Goal: Register for event/course

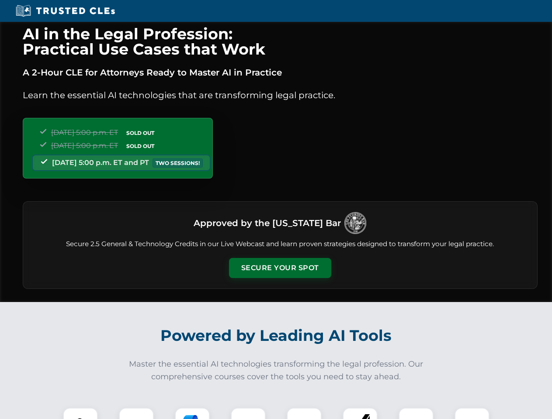
click at [279, 268] on button "Secure Your Spot" at bounding box center [280, 268] width 102 height 20
click at [80, 414] on img at bounding box center [80, 425] width 25 height 25
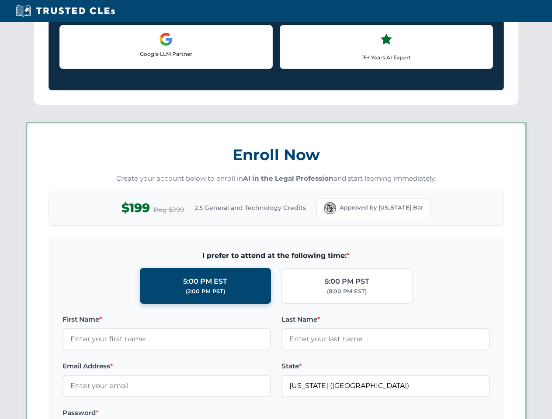
click at [192, 414] on label "Password *" at bounding box center [166, 413] width 208 height 10
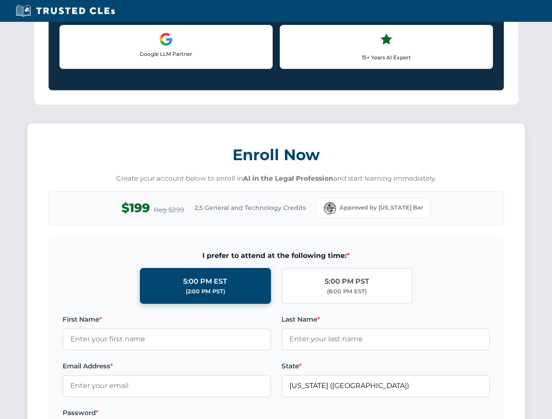
scroll to position [857, 0]
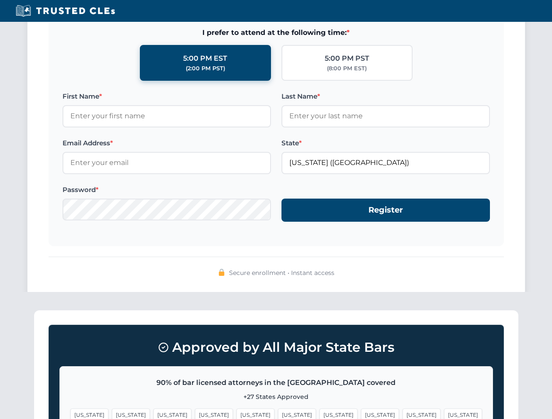
click at [402, 414] on span "[US_STATE]" at bounding box center [421, 415] width 38 height 13
